Goal: Download file/media

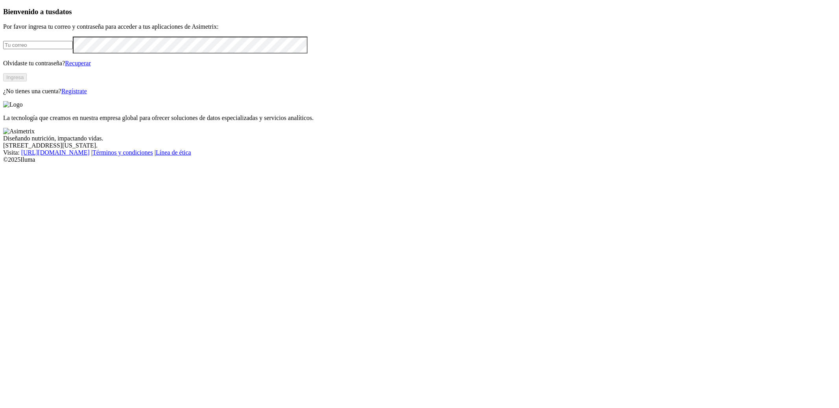
type input "[PERSON_NAME][EMAIL_ADDRESS][DOMAIN_NAME]"
click at [27, 81] on button "Ingresa" at bounding box center [15, 77] width 24 height 8
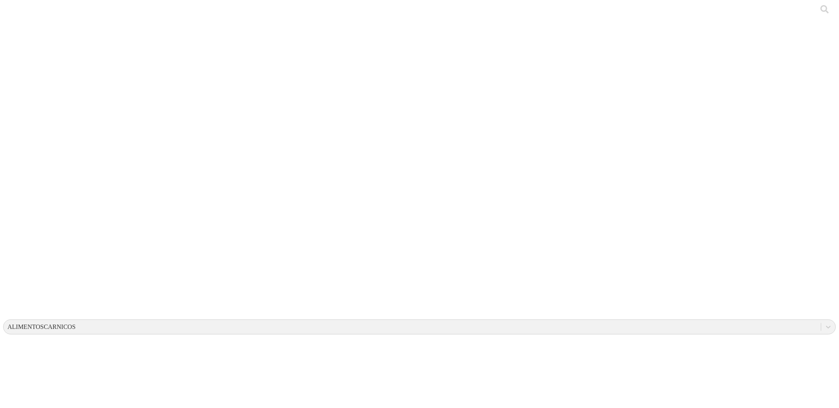
click at [725, 321] on div "ALIMENTOSCARNICOS" at bounding box center [412, 327] width 817 height 12
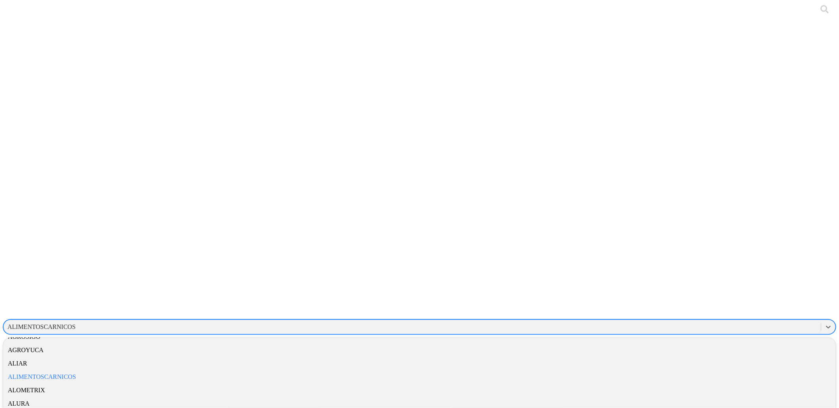
scroll to position [119, 0]
click at [748, 354] on div "ALIAR" at bounding box center [419, 360] width 832 height 13
